Goal: Task Accomplishment & Management: Complete application form

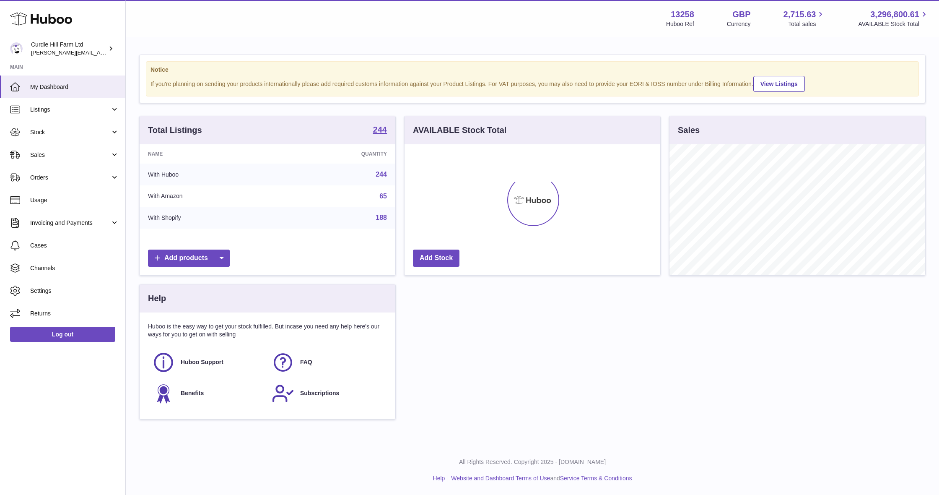
click at [70, 132] on span "Stock" at bounding box center [70, 132] width 80 height 8
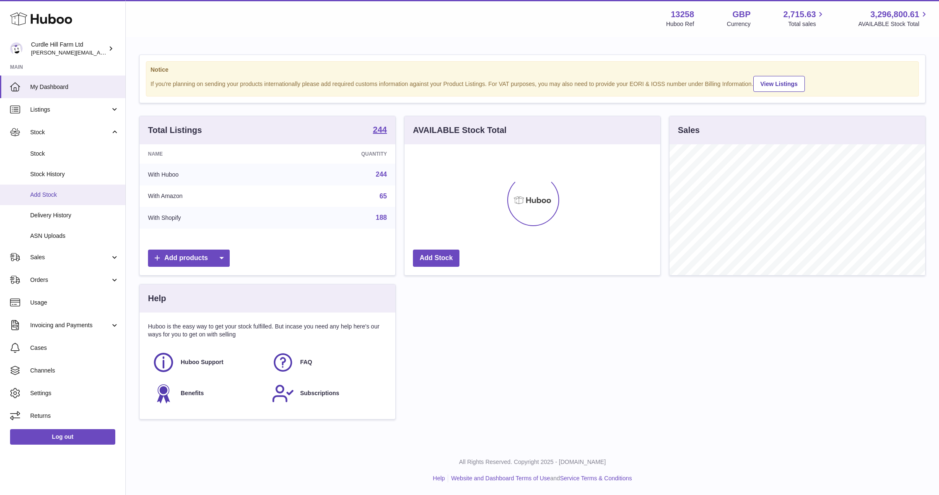
scroll to position [0, 0]
click at [71, 199] on link "Add Stock" at bounding box center [62, 195] width 125 height 21
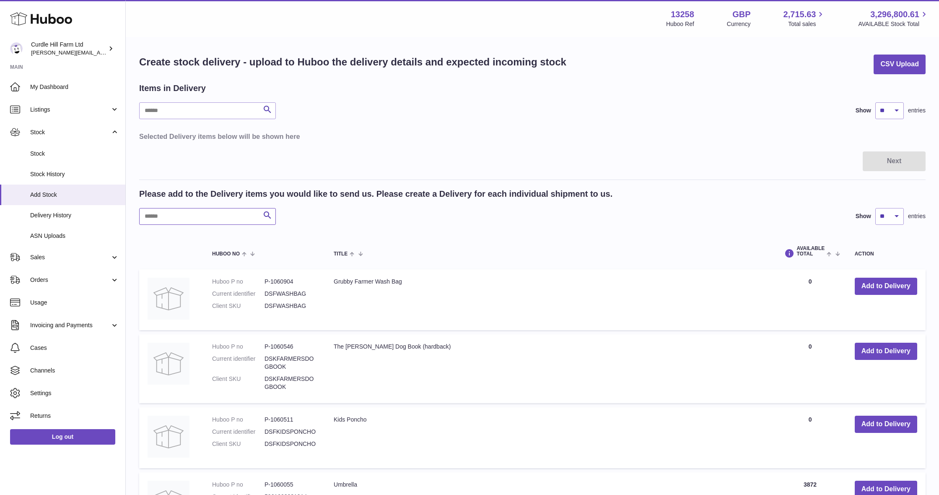
click at [244, 217] on input "text" at bounding box center [207, 216] width 137 height 17
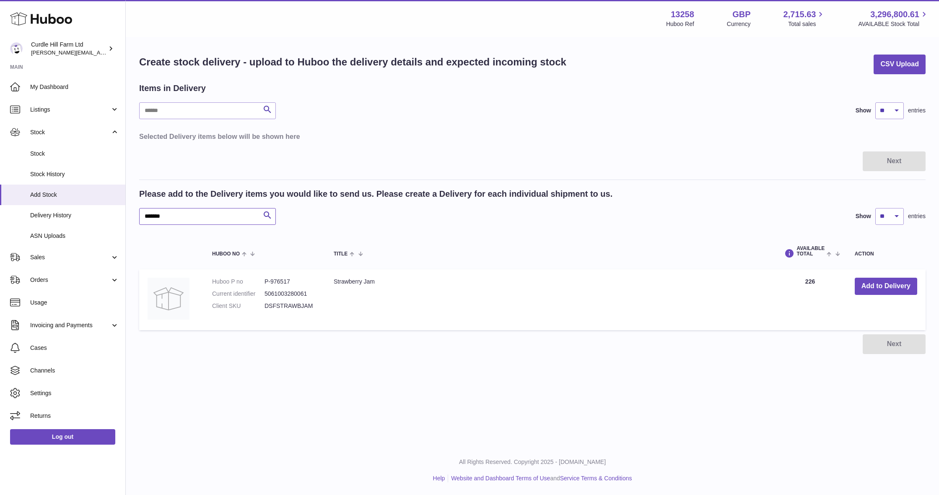
type input "*******"
drag, startPoint x: 939, startPoint y: 96, endPoint x: 826, endPoint y: 242, distance: 185.1
click at [874, 289] on button "Add to Delivery" at bounding box center [886, 286] width 62 height 17
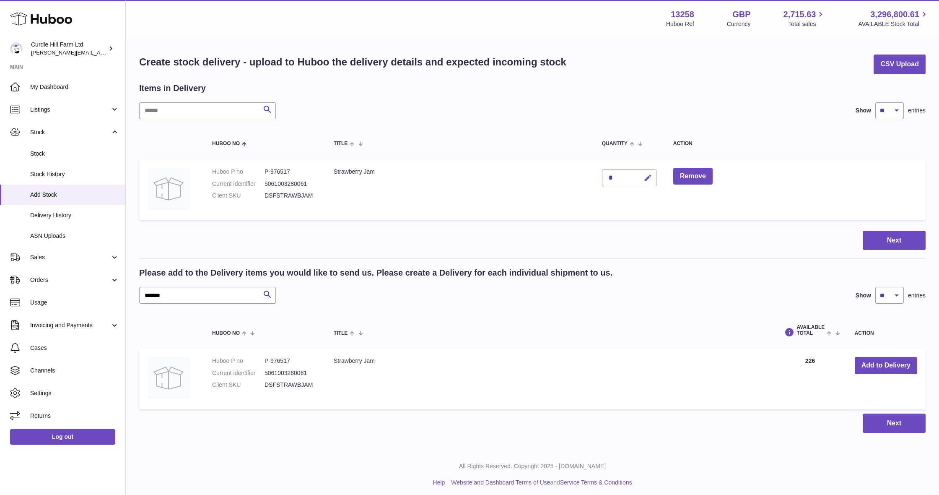
click at [653, 176] on button "button" at bounding box center [647, 177] width 20 height 17
type input "****"
click at [653, 175] on button "submit" at bounding box center [647, 177] width 16 height 13
click at [900, 247] on button "Next" at bounding box center [894, 241] width 63 height 20
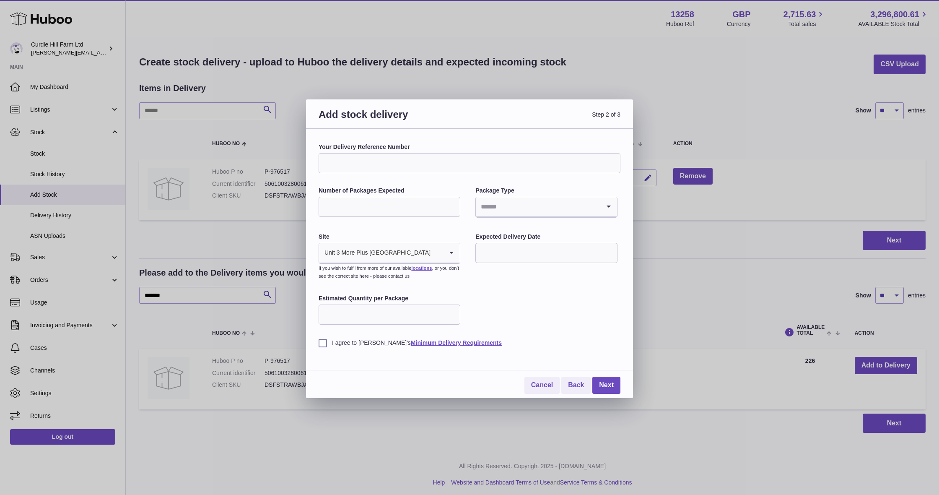
click at [435, 160] on input "Your Delivery Reference Number" at bounding box center [470, 163] width 302 height 20
type input "**********"
type input "*"
click at [513, 255] on input "text" at bounding box center [547, 253] width 142 height 20
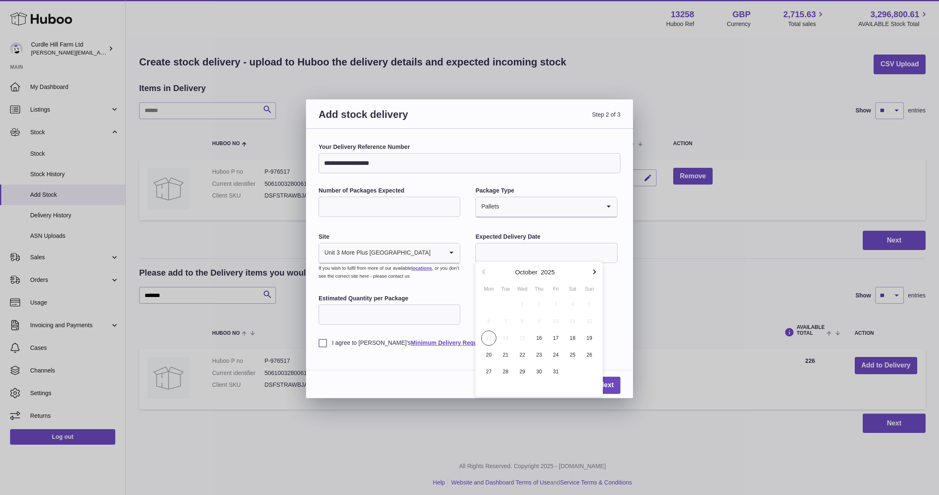
drag, startPoint x: 537, startPoint y: 330, endPoint x: 377, endPoint y: 328, distance: 160.2
click at [537, 330] on span "16" at bounding box center [539, 337] width 15 height 15
type input "**********"
click at [323, 340] on label "I agree to [PERSON_NAME]'s Minimum Delivery Requirements" at bounding box center [470, 343] width 302 height 8
click at [609, 382] on link "Next" at bounding box center [607, 385] width 28 height 17
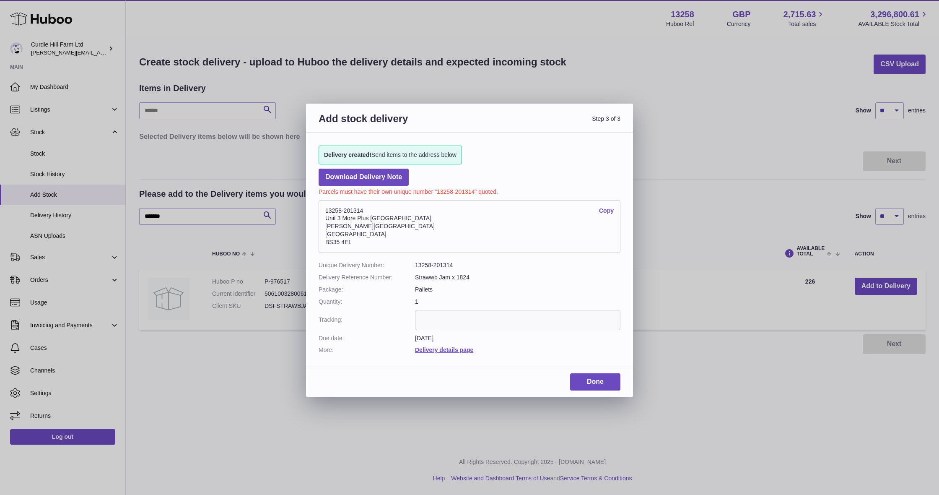
drag, startPoint x: 356, startPoint y: 239, endPoint x: 323, endPoint y: 210, distance: 44.6
click at [323, 210] on address "13258-201314 Copy [STREET_ADDRESS][PERSON_NAME]" at bounding box center [470, 226] width 302 height 53
copy address "13258-201314 Copy Unit 3 [GEOGRAPHIC_DATA][PERSON_NAME]"
